Goal: Task Accomplishment & Management: Complete application form

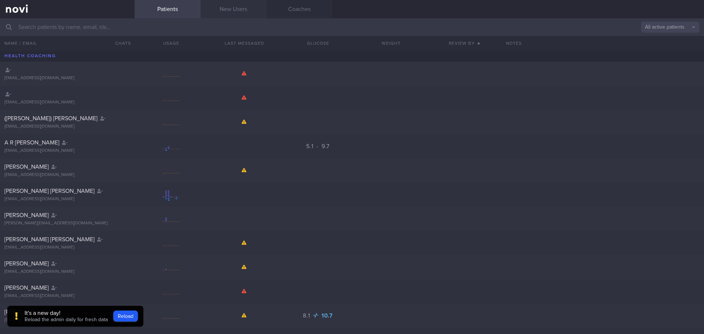
click at [244, 7] on link "New Users" at bounding box center [234, 9] width 66 height 18
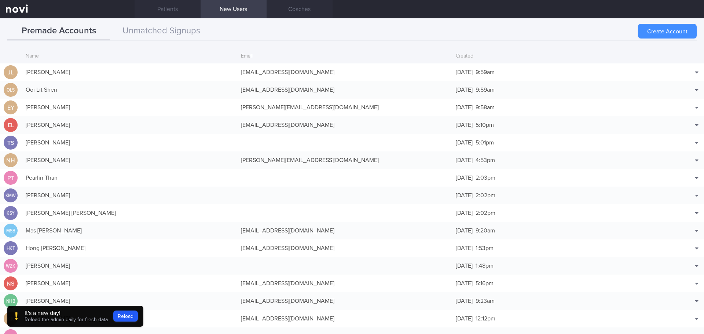
click at [685, 27] on button "Create Account" at bounding box center [667, 31] width 59 height 15
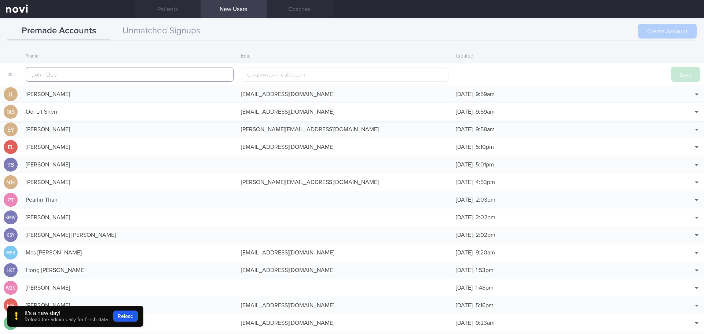
scroll to position [18, 0]
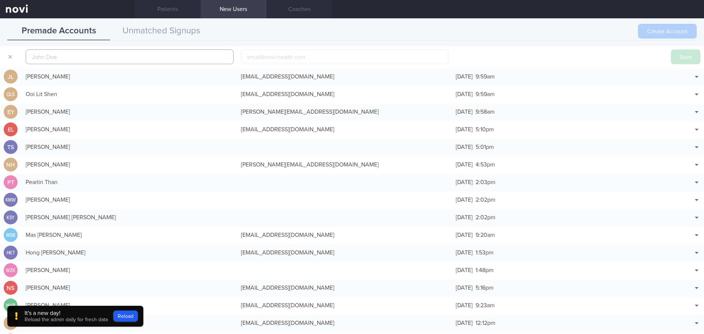
click at [201, 52] on input "text" at bounding box center [130, 57] width 208 height 15
paste input "[PERSON_NAME] [PERSON_NAME]"
type input "[PERSON_NAME] [PERSON_NAME]"
click at [271, 61] on input "email" at bounding box center [345, 57] width 208 height 15
paste input "valeriegohms@gmail.com"
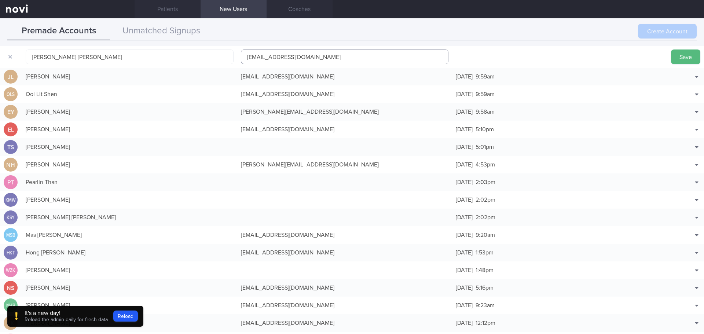
click at [279, 55] on input "valeriegohms@gmail.com" at bounding box center [345, 57] width 208 height 15
type input "[EMAIL_ADDRESS][DOMAIN_NAME]"
click at [681, 53] on button "Save" at bounding box center [685, 57] width 29 height 15
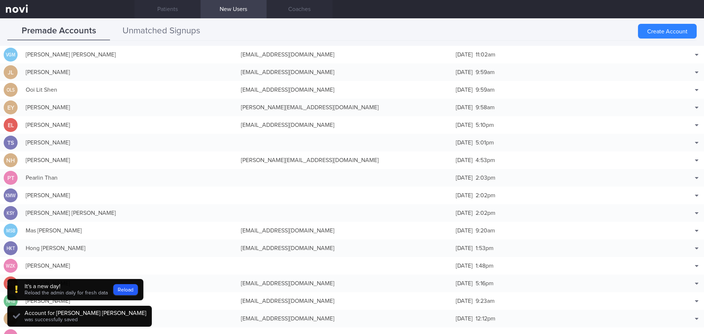
click at [162, 33] on button "Unmatched Signups" at bounding box center [161, 31] width 103 height 18
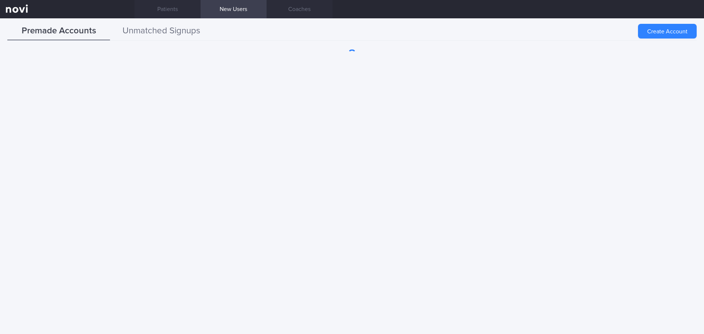
click at [183, 25] on button "Unmatched Signups" at bounding box center [161, 31] width 103 height 18
click at [155, 28] on button "Unmatched Signups" at bounding box center [161, 31] width 103 height 18
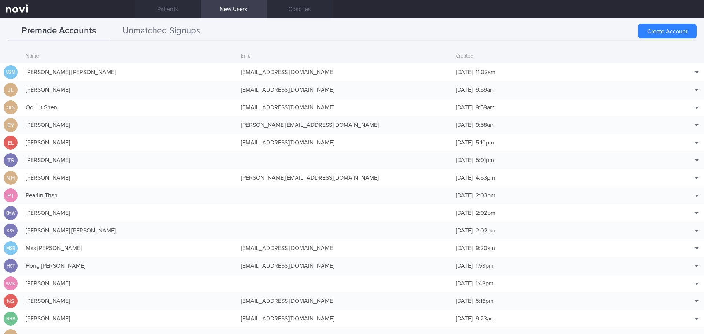
click at [130, 31] on button "Unmatched Signups" at bounding box center [161, 31] width 103 height 18
